Goal: Task Accomplishment & Management: Manage account settings

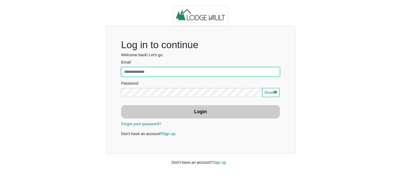
type input "**********"
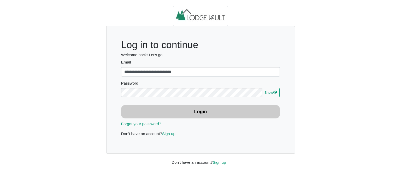
click at [206, 112] on b "Login" at bounding box center [200, 111] width 13 height 5
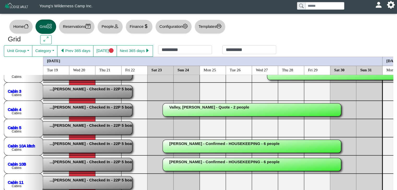
scroll to position [26, 0]
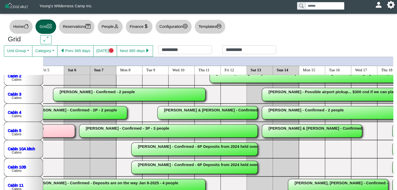
scroll to position [0, 0]
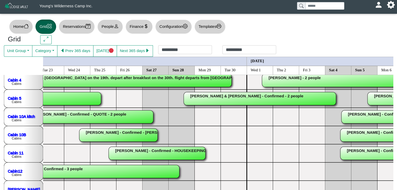
scroll to position [57, 0]
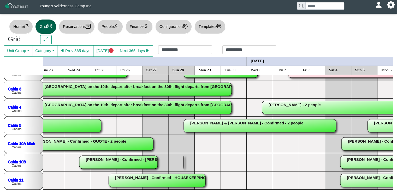
scroll to position [14, 0]
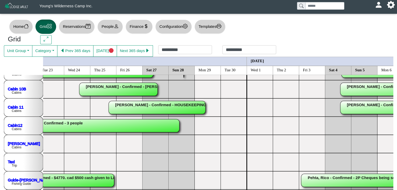
scroll to position [78, 0]
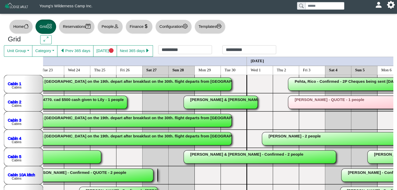
scroll to position [17, 0]
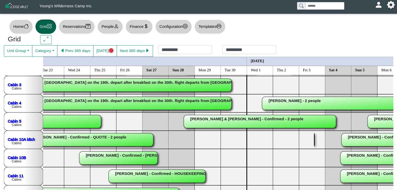
scroll to position [78, 0]
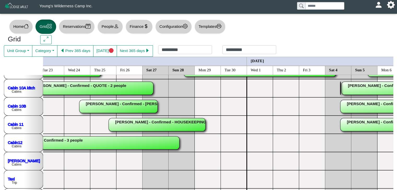
scroll to position [54, 0]
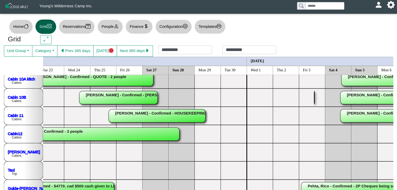
scroll to position [104, 0]
